Goal: Task Accomplishment & Management: Complete application form

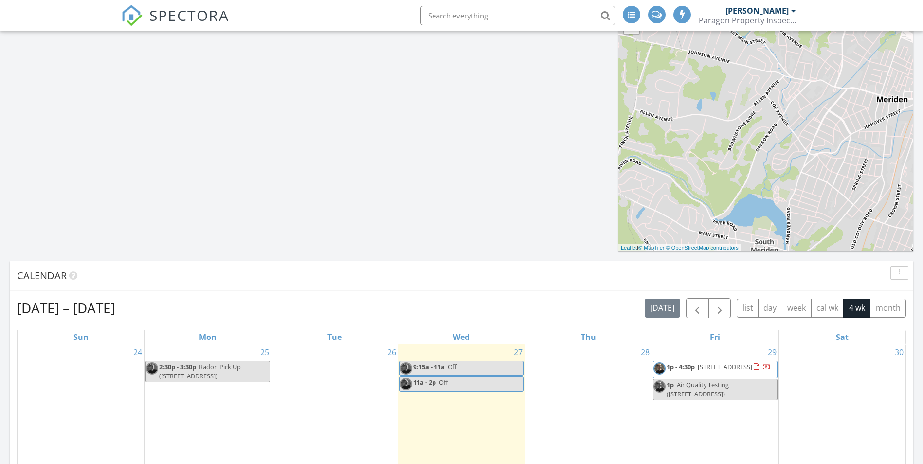
drag, startPoint x: 0, startPoint y: 0, endPoint x: 485, endPoint y: 13, distance: 485.2
click at [485, 13] on input "text" at bounding box center [517, 15] width 195 height 19
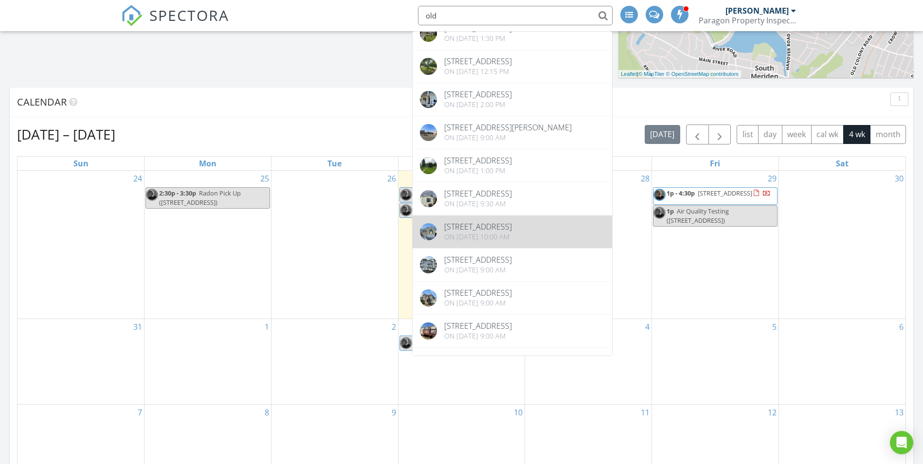
scroll to position [49, 0]
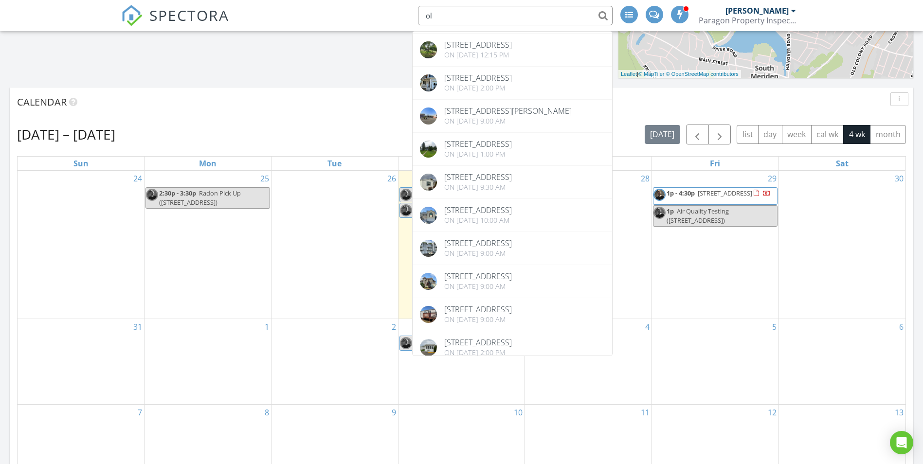
type input "o"
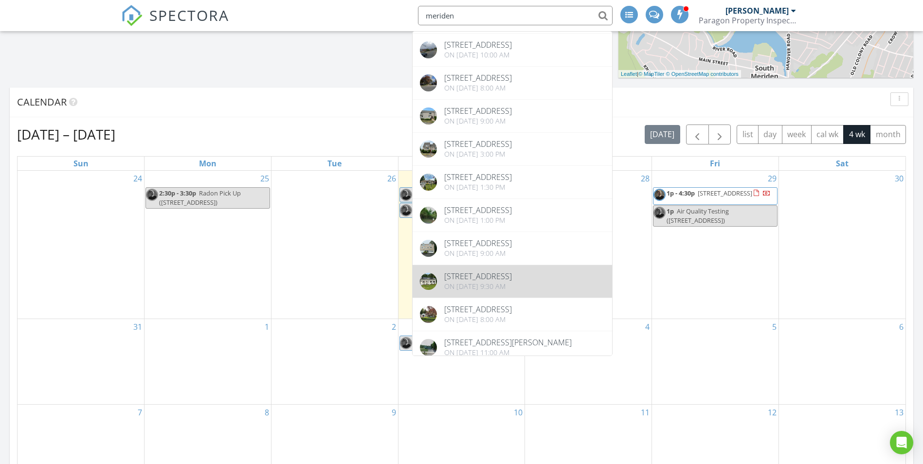
type input "meriden"
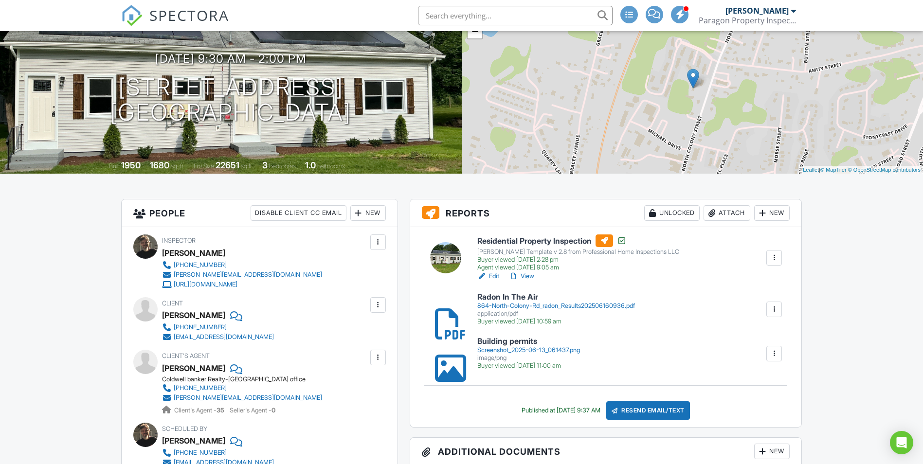
scroll to position [195, 0]
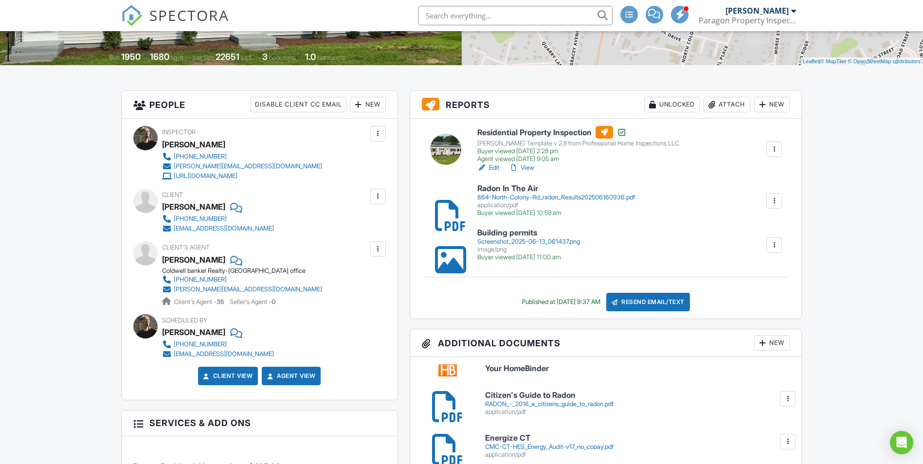
click at [528, 168] on link "View" at bounding box center [521, 168] width 25 height 10
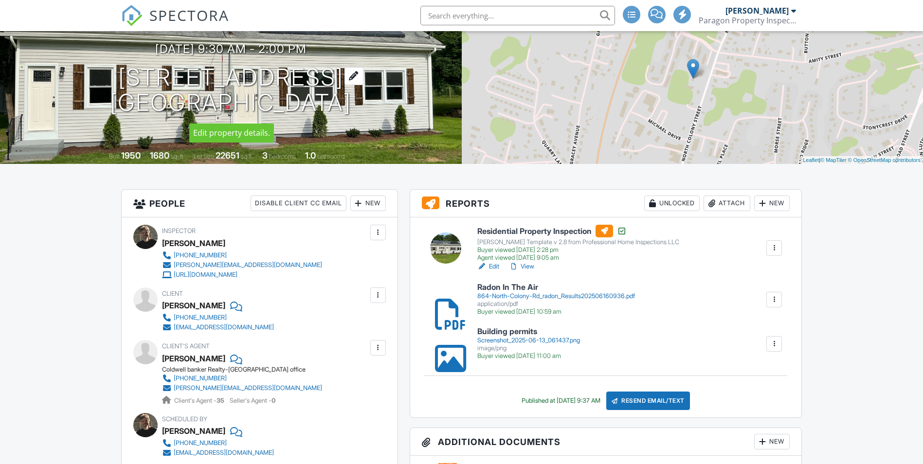
click at [123, 81] on div "[DATE] 9:30 am - 2:00 pm [STREET_ADDRESS] [GEOGRAPHIC_DATA]" at bounding box center [231, 78] width 462 height 73
drag, startPoint x: 122, startPoint y: 78, endPoint x: 345, endPoint y: 112, distance: 226.4
click at [345, 112] on h1 "864 N Colony Rd Meriden, CT 06450" at bounding box center [230, 91] width 241 height 52
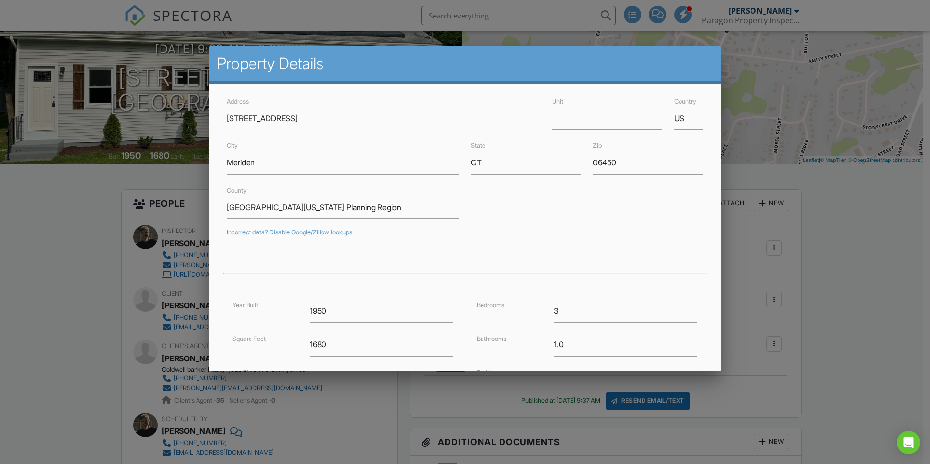
drag, startPoint x: 345, startPoint y: 112, endPoint x: 271, endPoint y: 103, distance: 75.4
drag, startPoint x: 271, startPoint y: 103, endPoint x: 54, endPoint y: 194, distance: 234.7
click at [54, 194] on div at bounding box center [465, 241] width 930 height 580
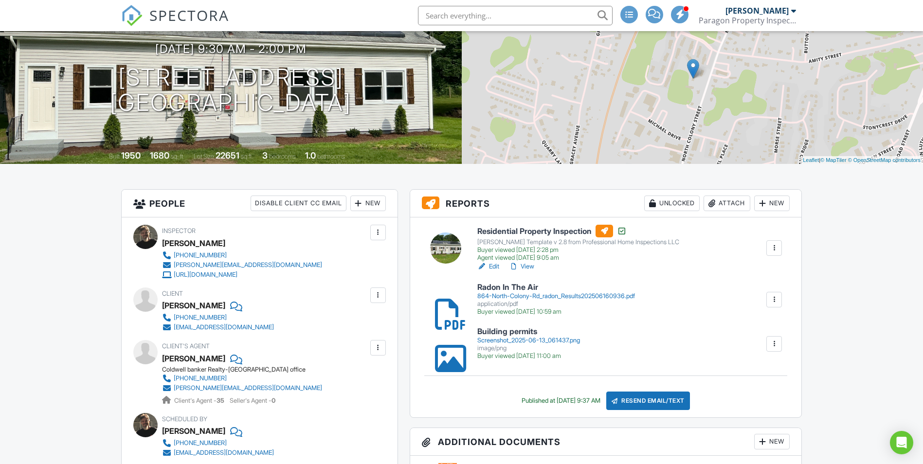
drag, startPoint x: 78, startPoint y: 82, endPoint x: 356, endPoint y: 115, distance: 280.3
click at [356, 115] on div "06/13/2025 9:30 am - 2:00 pm 864 N Colony Rd Meriden, CT 06450" at bounding box center [231, 78] width 462 height 73
drag, startPoint x: 356, startPoint y: 115, endPoint x: 285, endPoint y: 102, distance: 72.7
copy h1 "864 N Colony Rd Meriden, CT 06450"
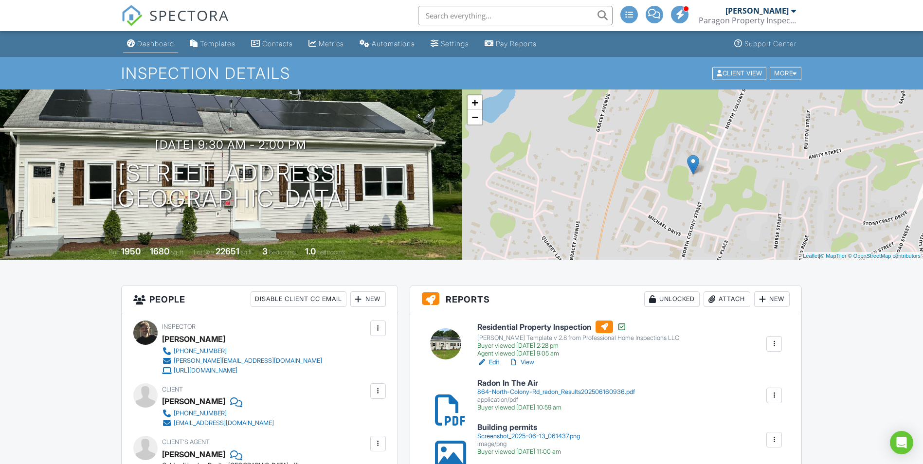
click at [154, 52] on link "Dashboard" at bounding box center [150, 44] width 55 height 18
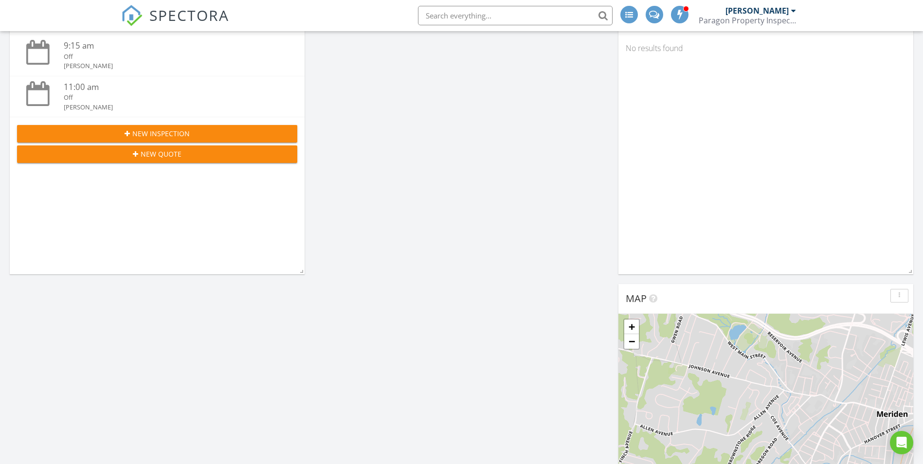
scroll to position [146, 0]
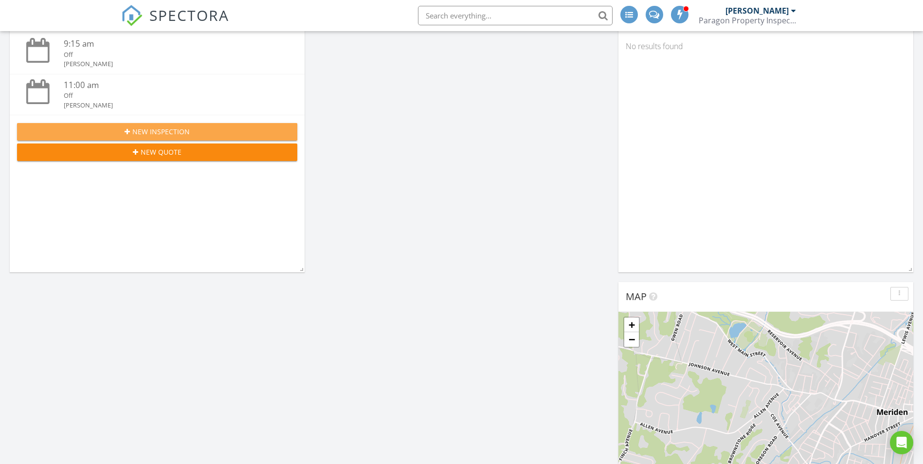
click at [138, 133] on span "New Inspection" at bounding box center [160, 131] width 57 height 10
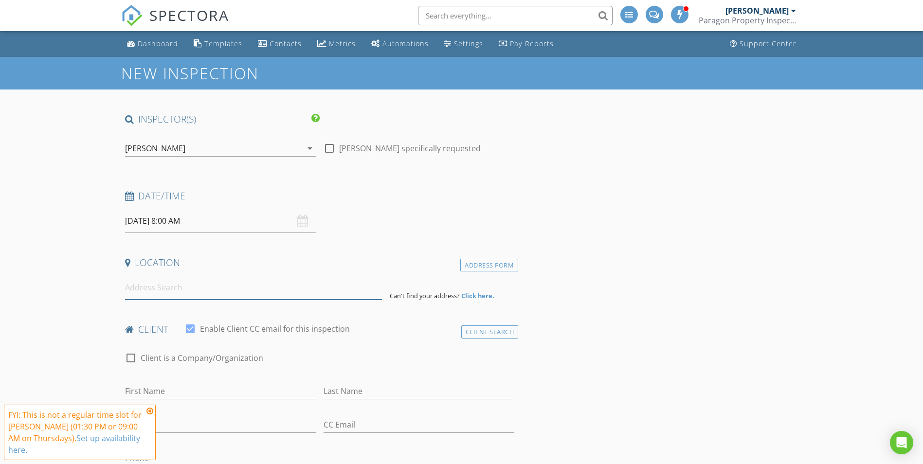
click at [174, 294] on input at bounding box center [253, 288] width 257 height 24
click at [148, 292] on input at bounding box center [253, 288] width 257 height 24
click at [154, 284] on input at bounding box center [253, 288] width 257 height 24
paste input "30 warwick new haven"
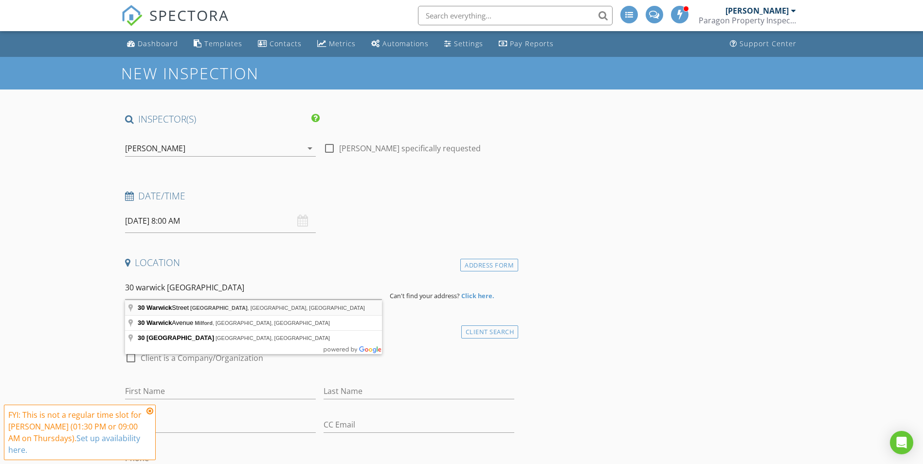
type input "30 Warwick Street, New Haven, CT, USA"
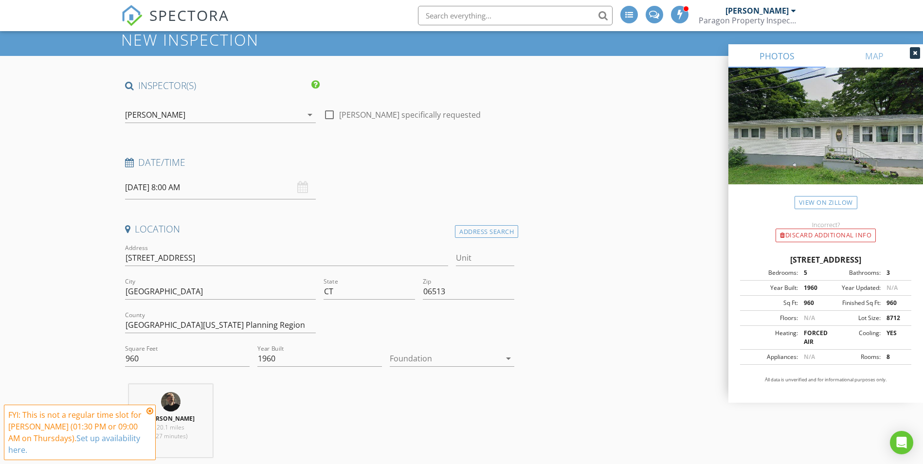
scroll to position [49, 0]
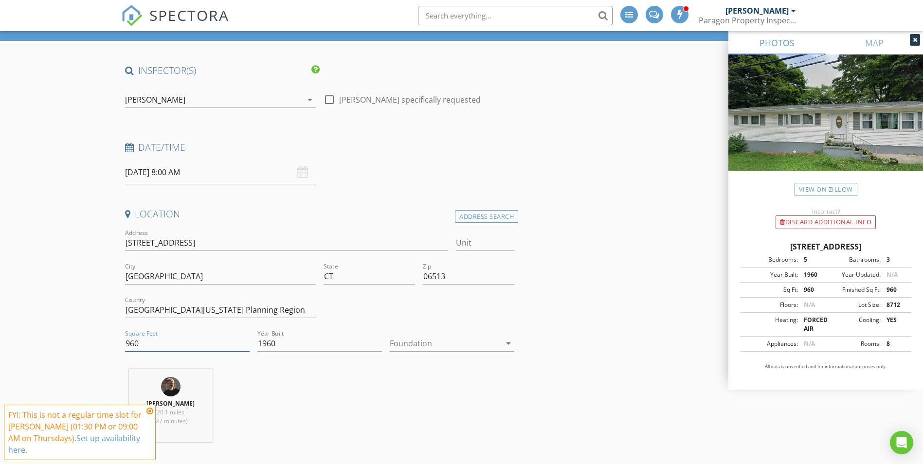
drag, startPoint x: 144, startPoint y: 344, endPoint x: 112, endPoint y: 343, distance: 32.2
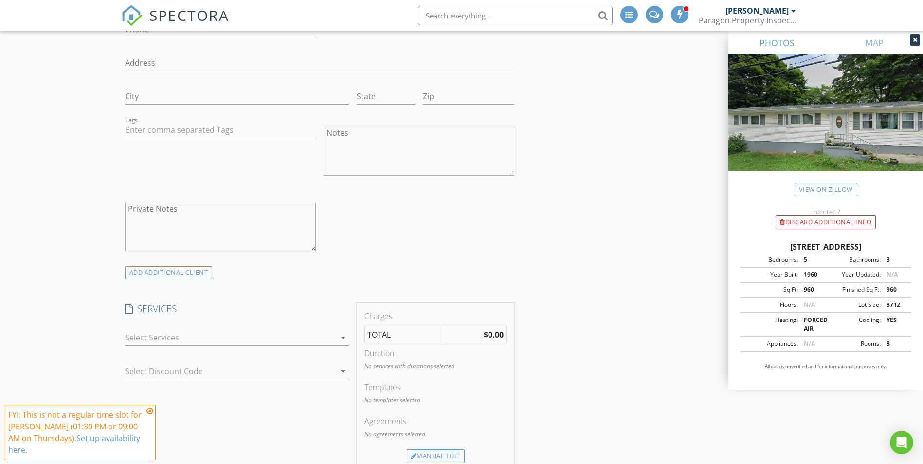
scroll to position [632, 0]
click at [338, 332] on icon "arrow_drop_down" at bounding box center [343, 333] width 12 height 12
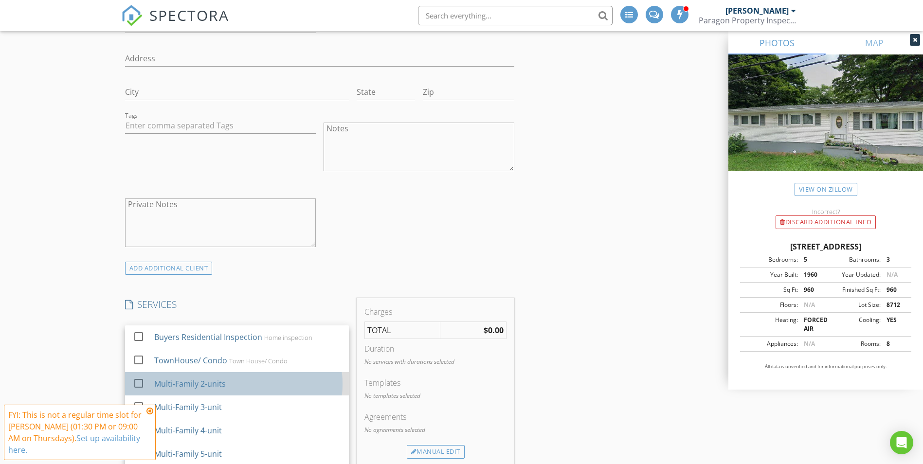
click at [204, 385] on div "Multi-Family 2-units" at bounding box center [190, 384] width 72 height 12
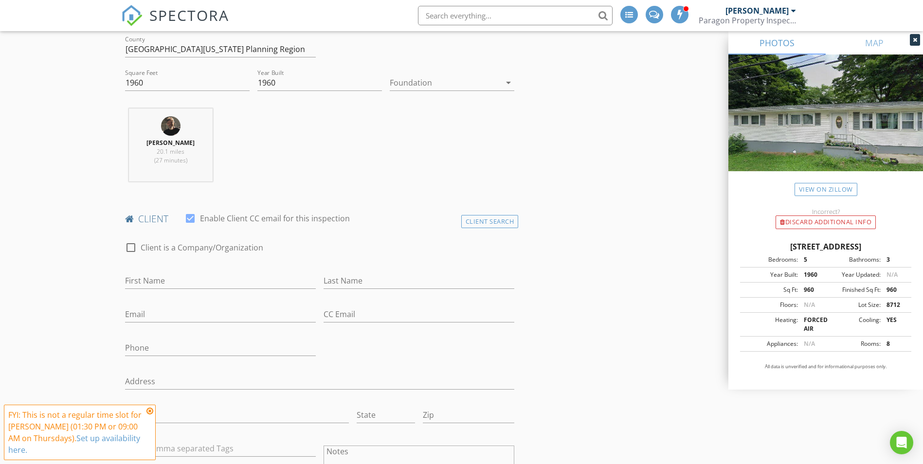
scroll to position [292, 0]
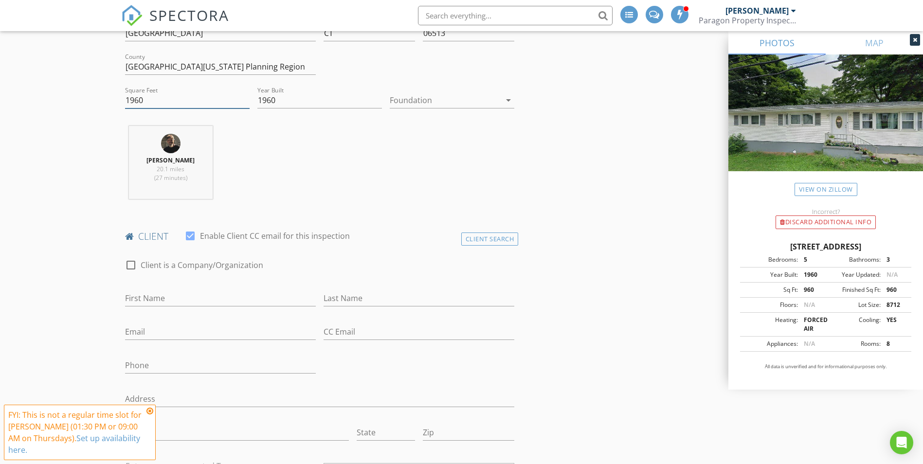
click at [158, 101] on input "1960" at bounding box center [187, 100] width 125 height 16
type input "1968"
click at [399, 172] on div "Bertin Ducas 20.1 miles (27 minutes)" at bounding box center [319, 166] width 397 height 81
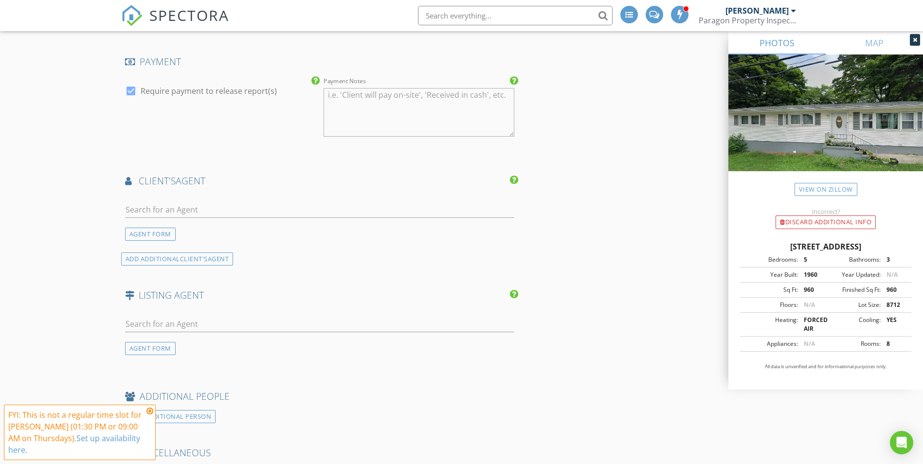
scroll to position [1168, 0]
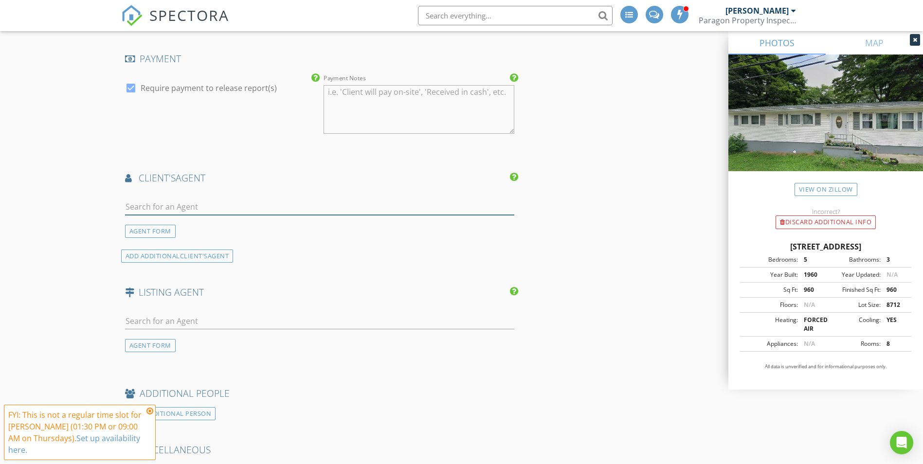
click at [200, 206] on input "text" at bounding box center [320, 207] width 390 height 16
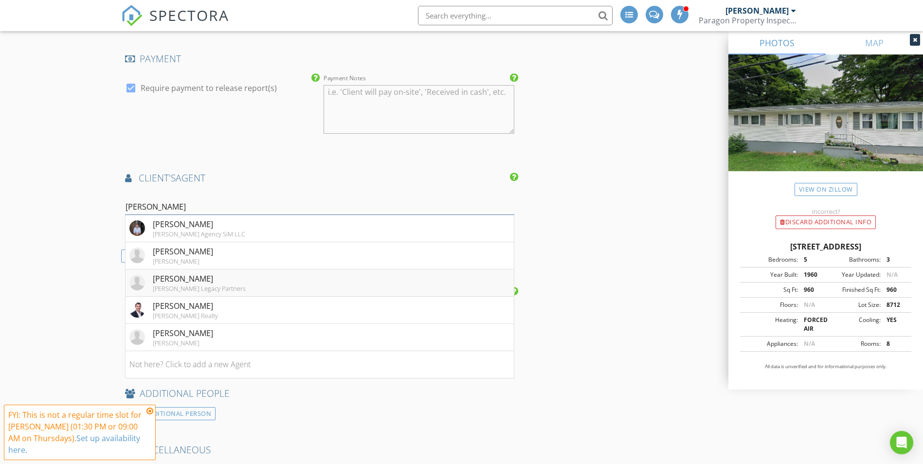
type input "Mike"
click at [191, 283] on div "Mike Sangapore" at bounding box center [199, 279] width 93 height 12
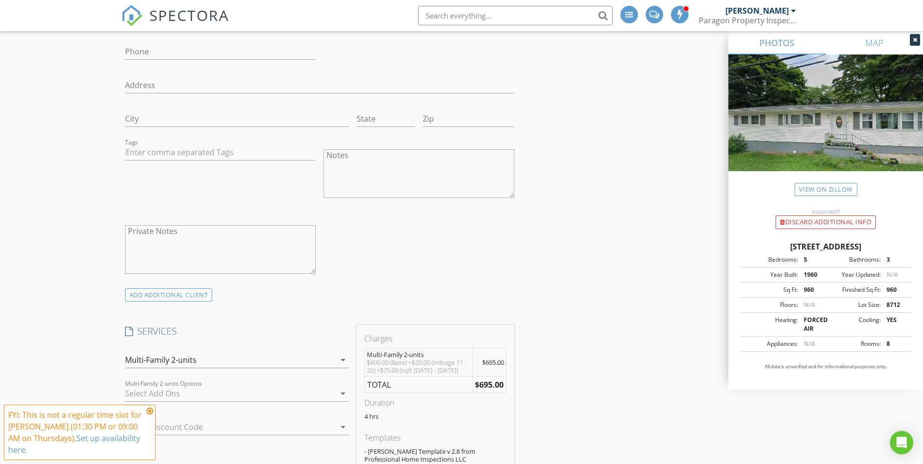
scroll to position [681, 0]
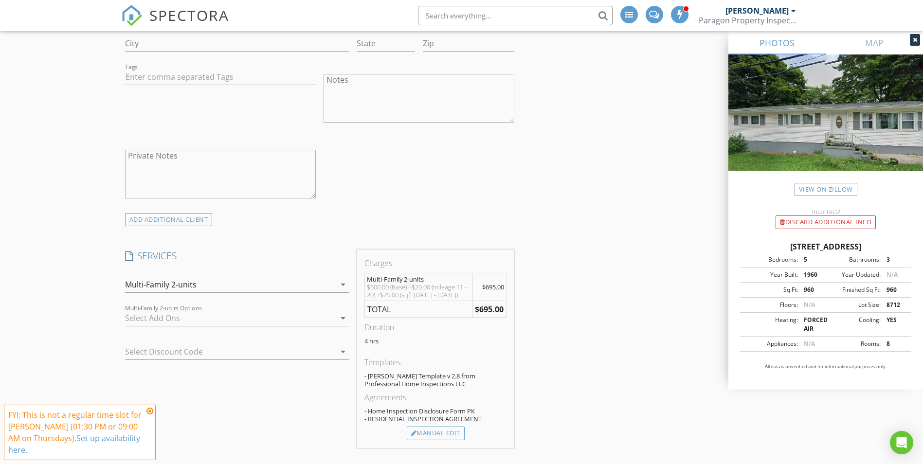
click at [338, 285] on icon "arrow_drop_down" at bounding box center [343, 285] width 12 height 12
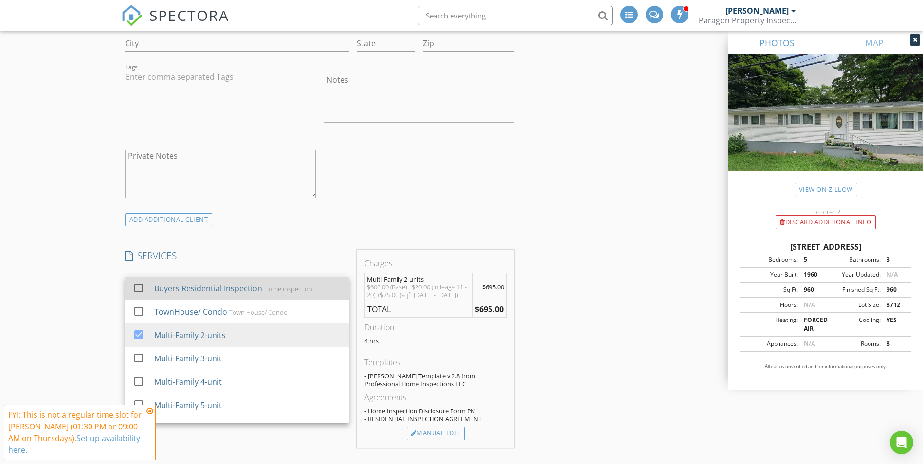
click at [294, 290] on div "Home inspection" at bounding box center [288, 289] width 48 height 8
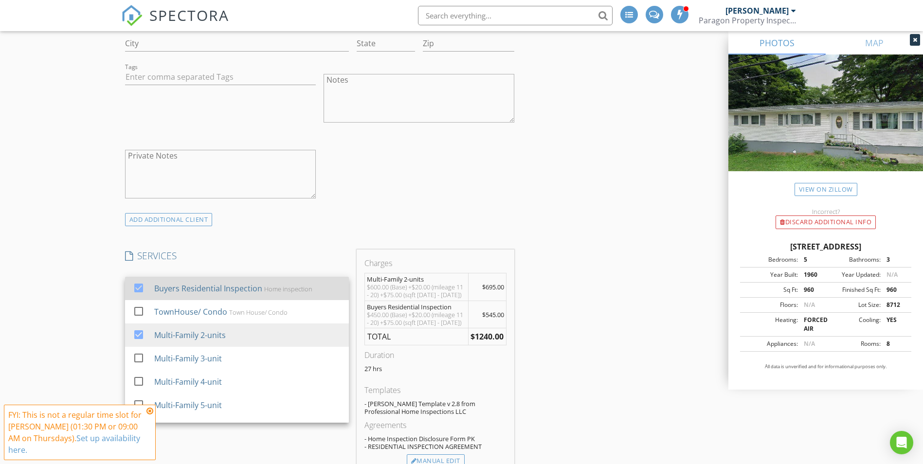
click at [136, 289] on div at bounding box center [138, 288] width 17 height 17
checkbox input "false"
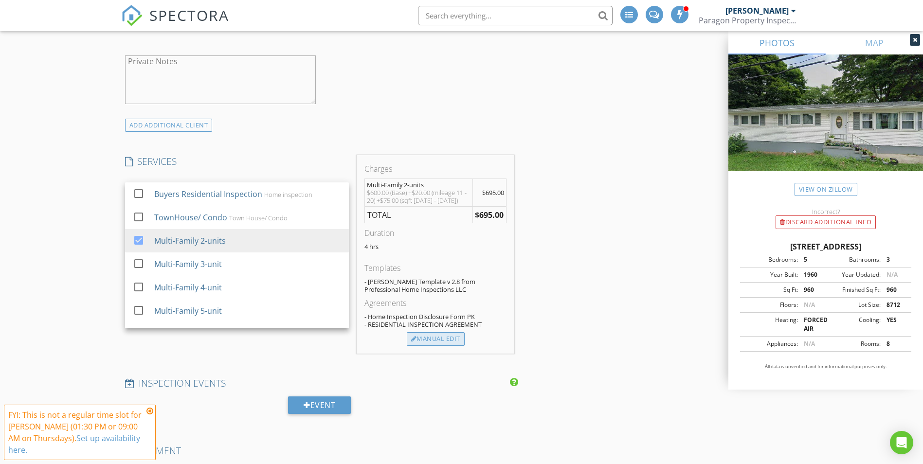
scroll to position [778, 0]
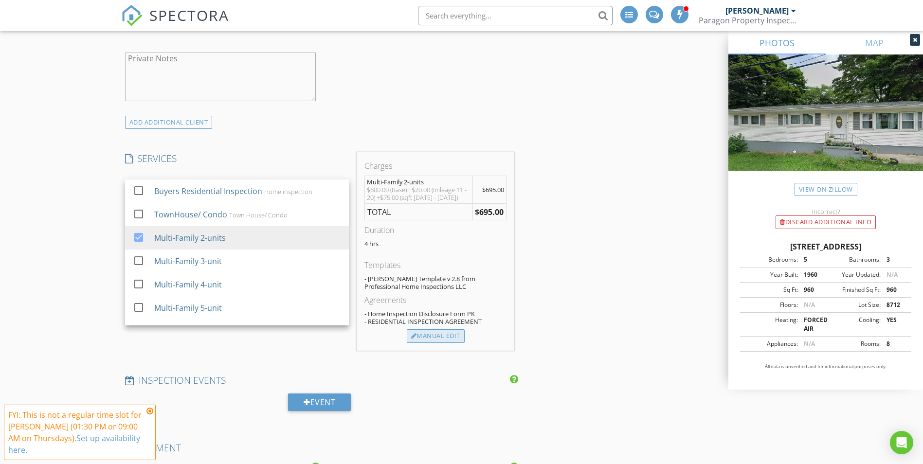
click at [430, 337] on div "Manual Edit" at bounding box center [436, 336] width 58 height 14
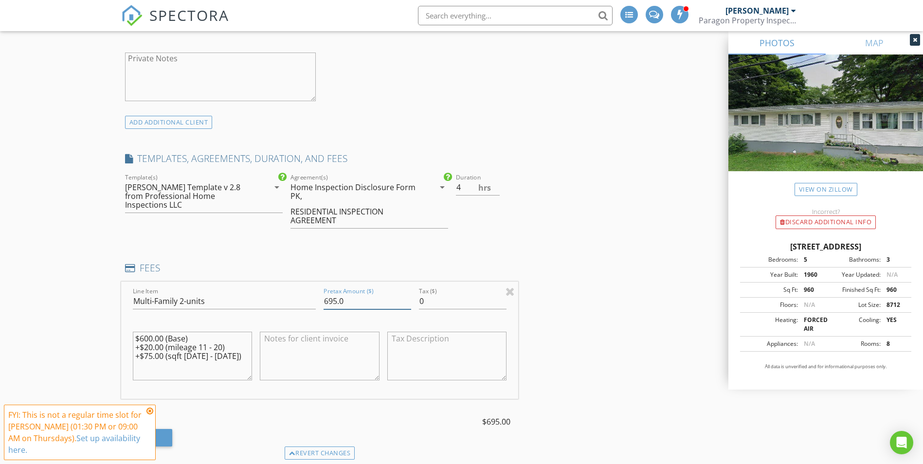
click at [332, 300] on input "695.0" at bounding box center [368, 301] width 88 height 16
type input "675.0"
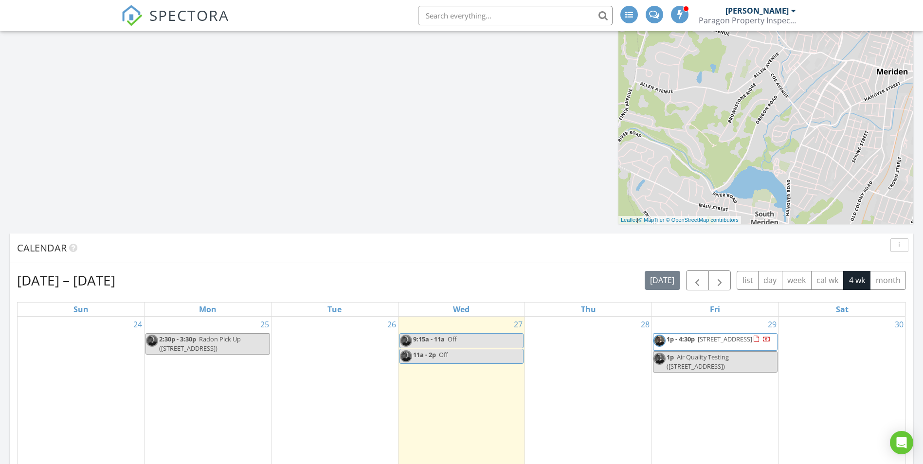
scroll to position [584, 0]
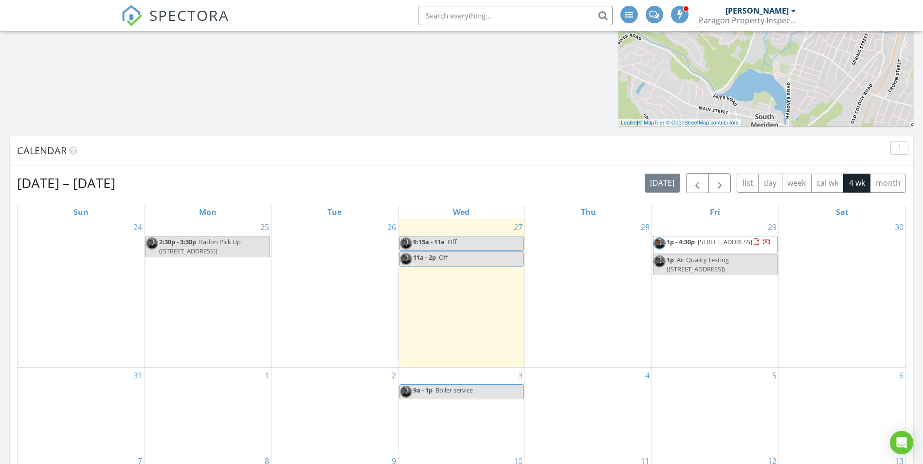
click at [701, 246] on span "[STREET_ADDRESS]" at bounding box center [725, 241] width 54 height 9
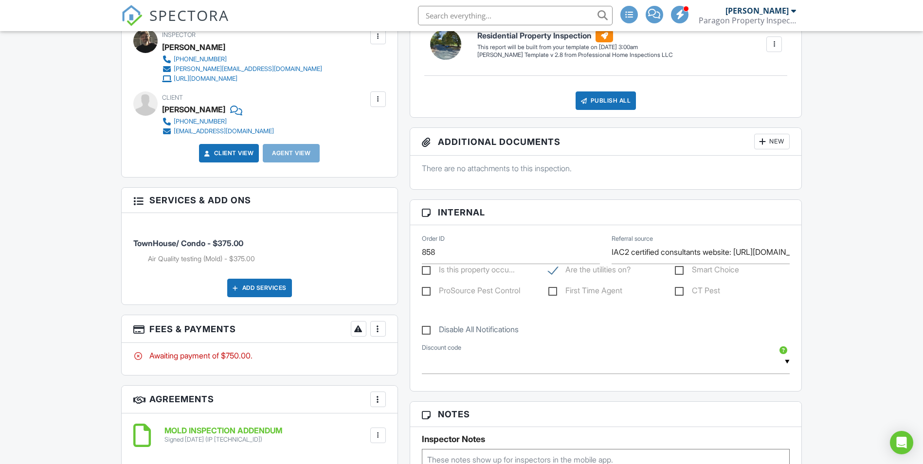
click at [375, 326] on div at bounding box center [378, 329] width 10 height 10
click at [404, 359] on li "Edit Fees & Payments" at bounding box center [427, 358] width 102 height 24
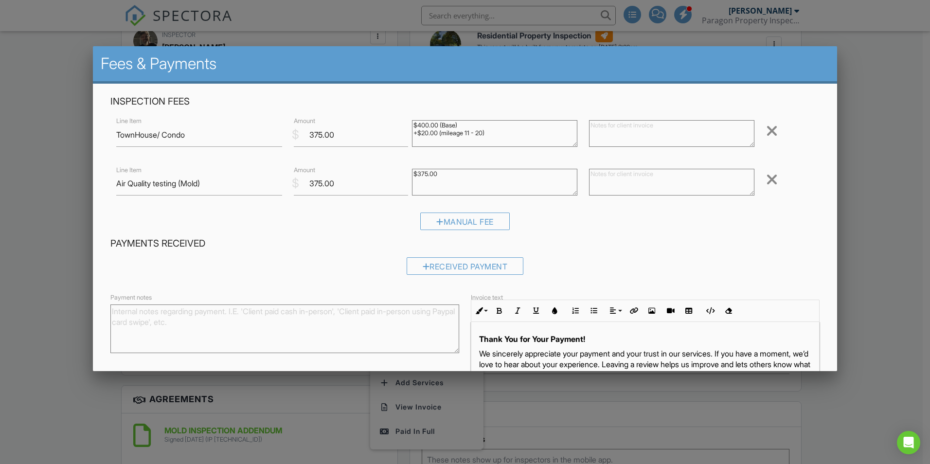
click at [767, 134] on div at bounding box center [772, 131] width 12 height 16
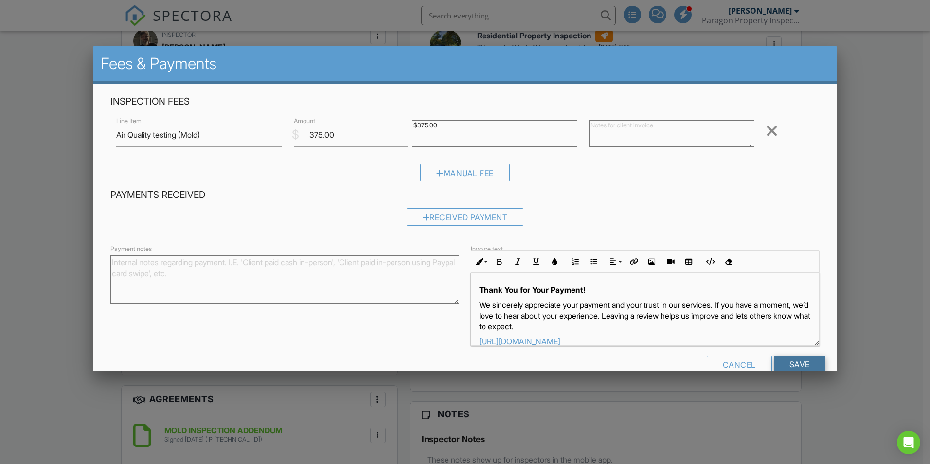
click at [794, 361] on input "Save" at bounding box center [800, 365] width 52 height 18
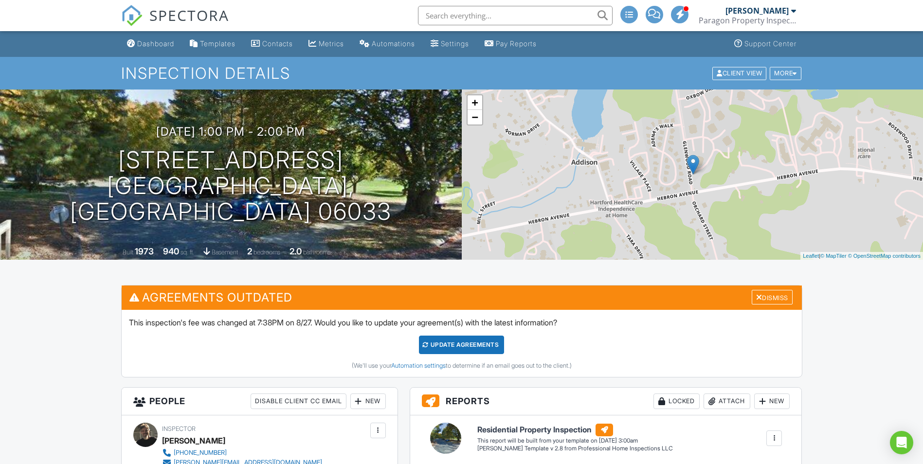
click at [474, 342] on div "Update Agreements" at bounding box center [461, 345] width 85 height 18
